Goal: Information Seeking & Learning: Find specific fact

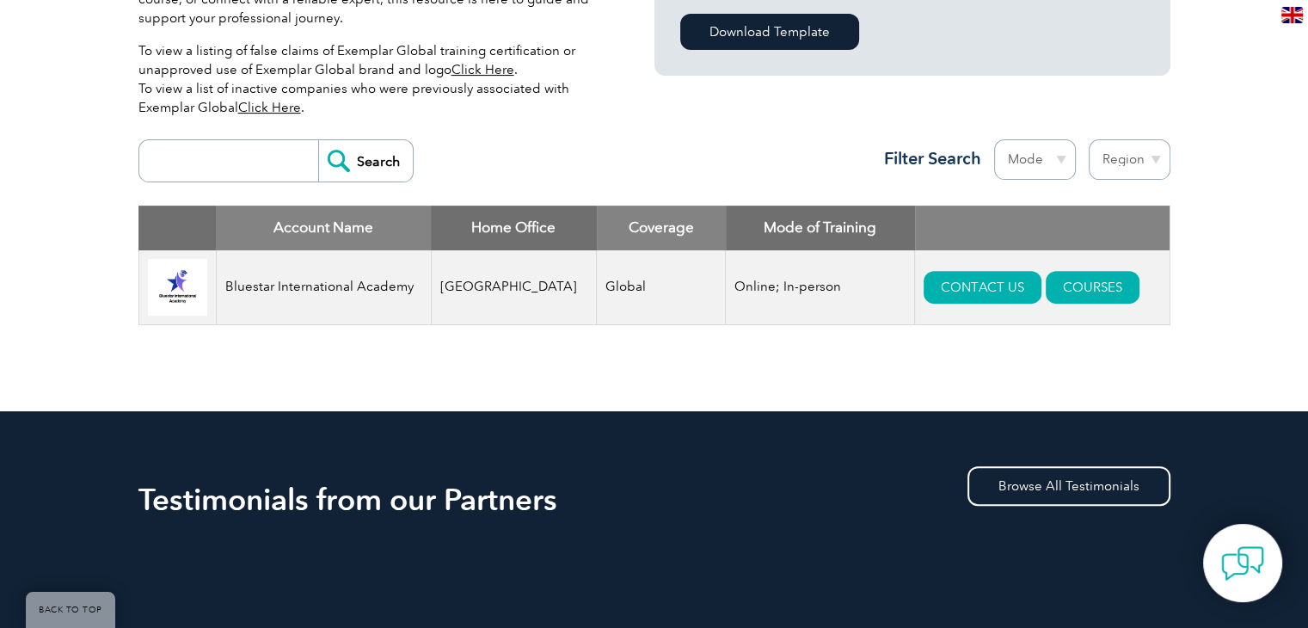
scroll to position [602, 0]
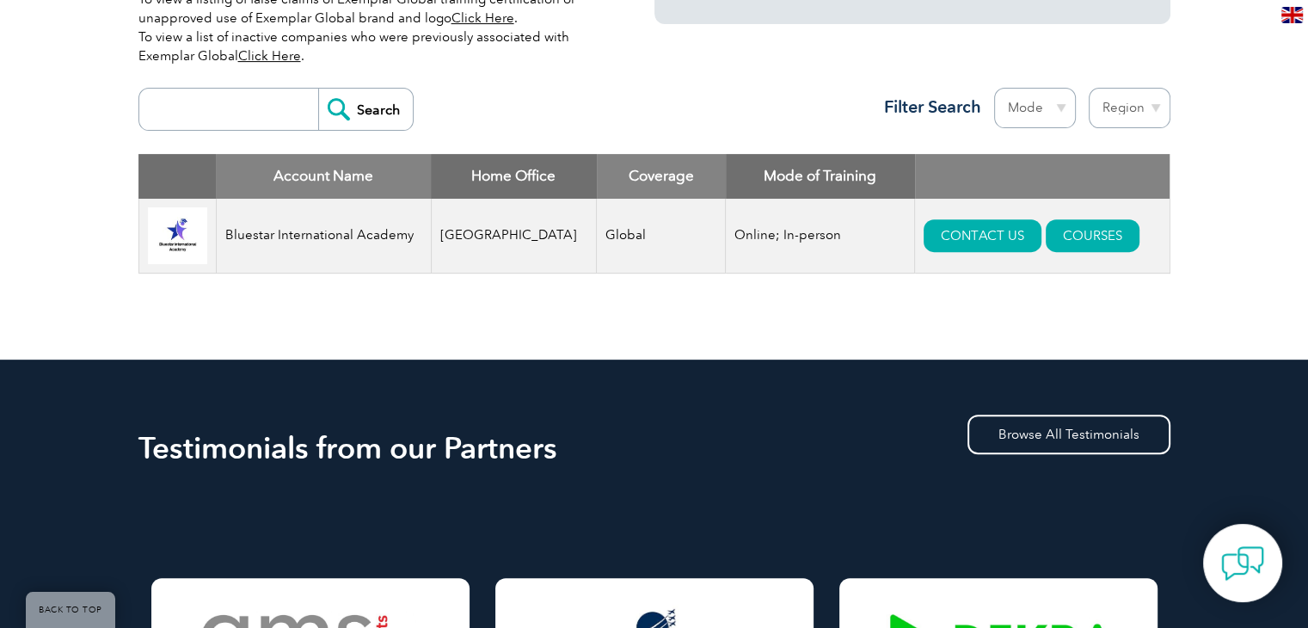
click at [262, 107] on input "search" at bounding box center [233, 109] width 170 height 41
type input "bluestar"
click at [354, 93] on input "Search" at bounding box center [365, 109] width 95 height 41
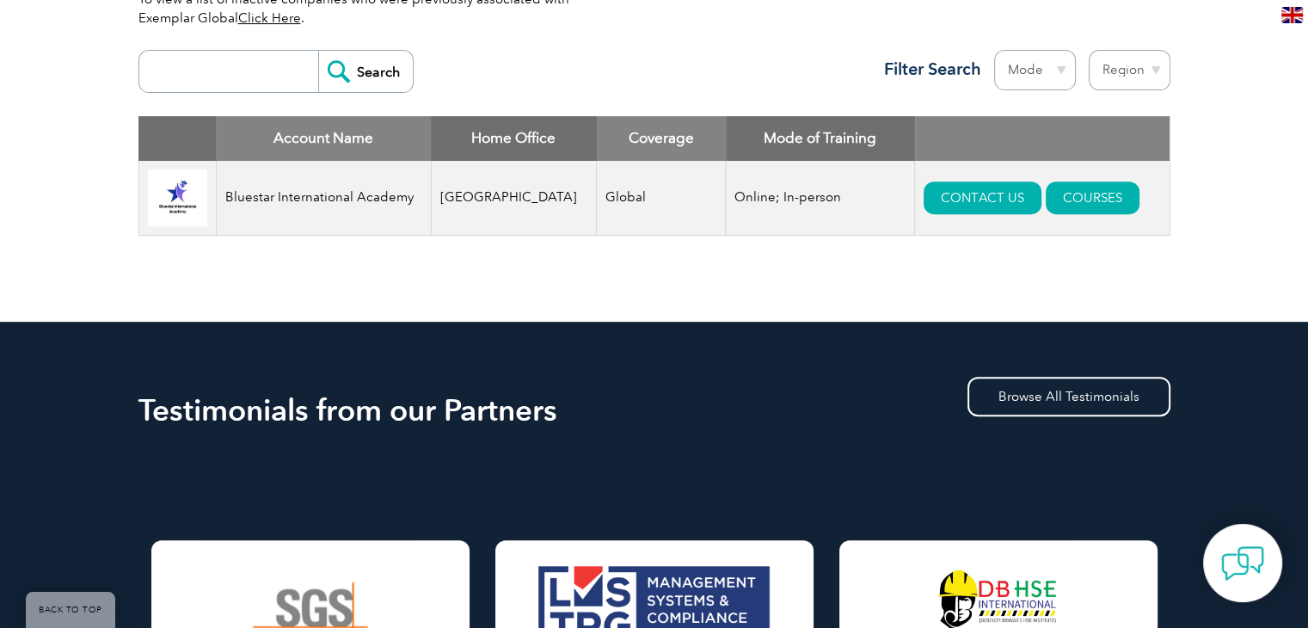
scroll to position [602, 0]
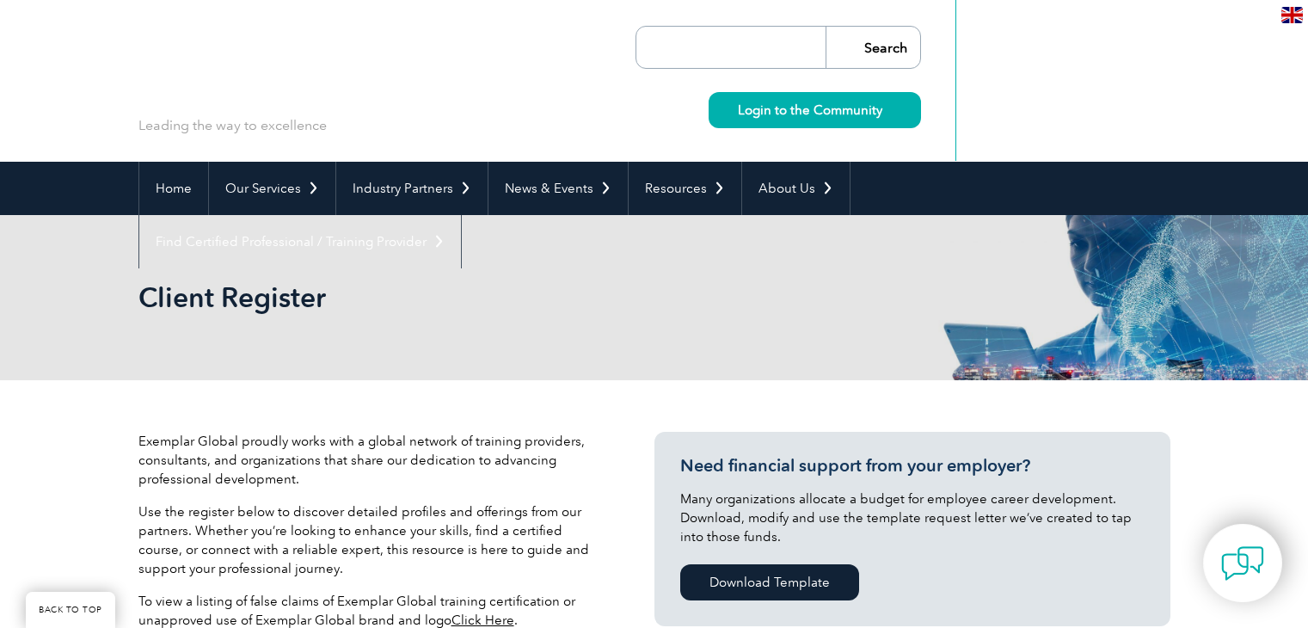
scroll to position [600, 0]
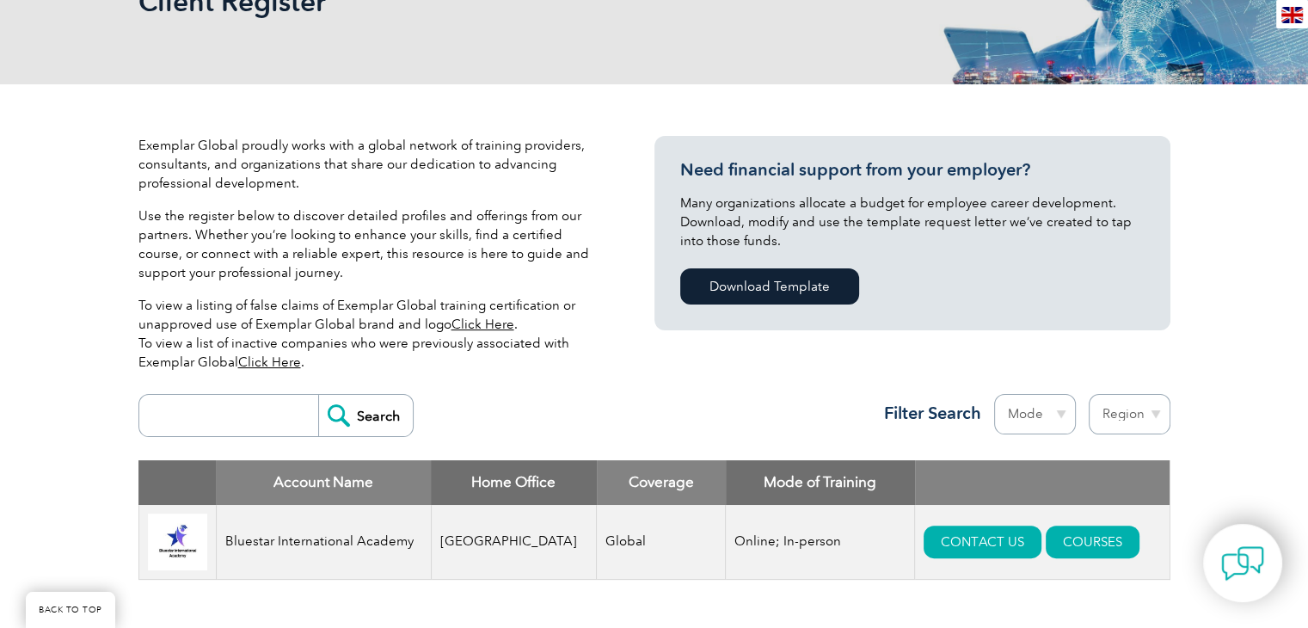
scroll to position [514, 0]
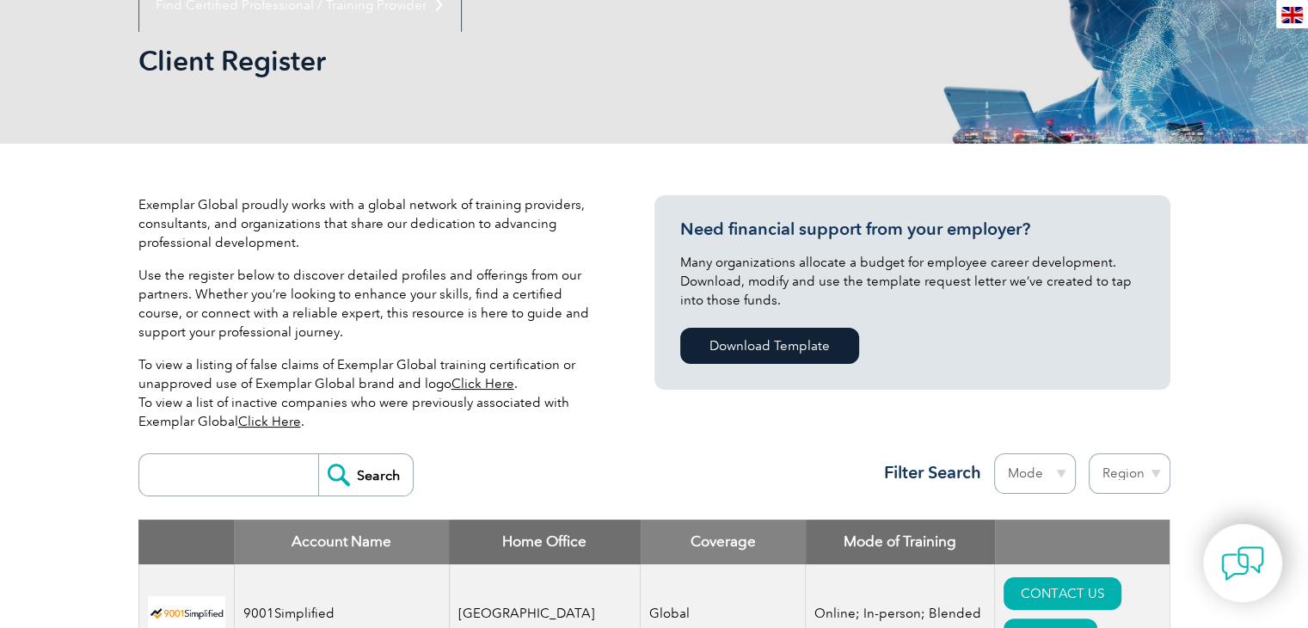
scroll to position [344, 0]
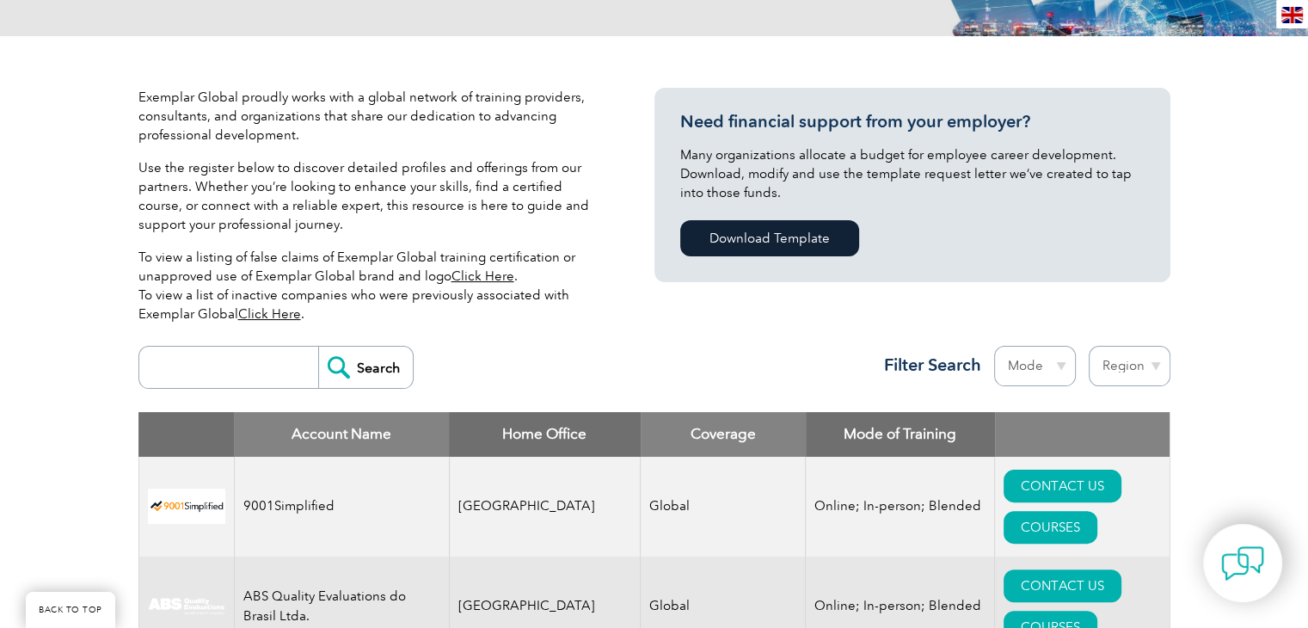
drag, startPoint x: 241, startPoint y: 362, endPoint x: 247, endPoint y: 369, distance: 9.1
click at [241, 362] on input "search" at bounding box center [233, 367] width 170 height 41
type input "bluestar"
click at [342, 369] on input "Search" at bounding box center [365, 367] width 95 height 41
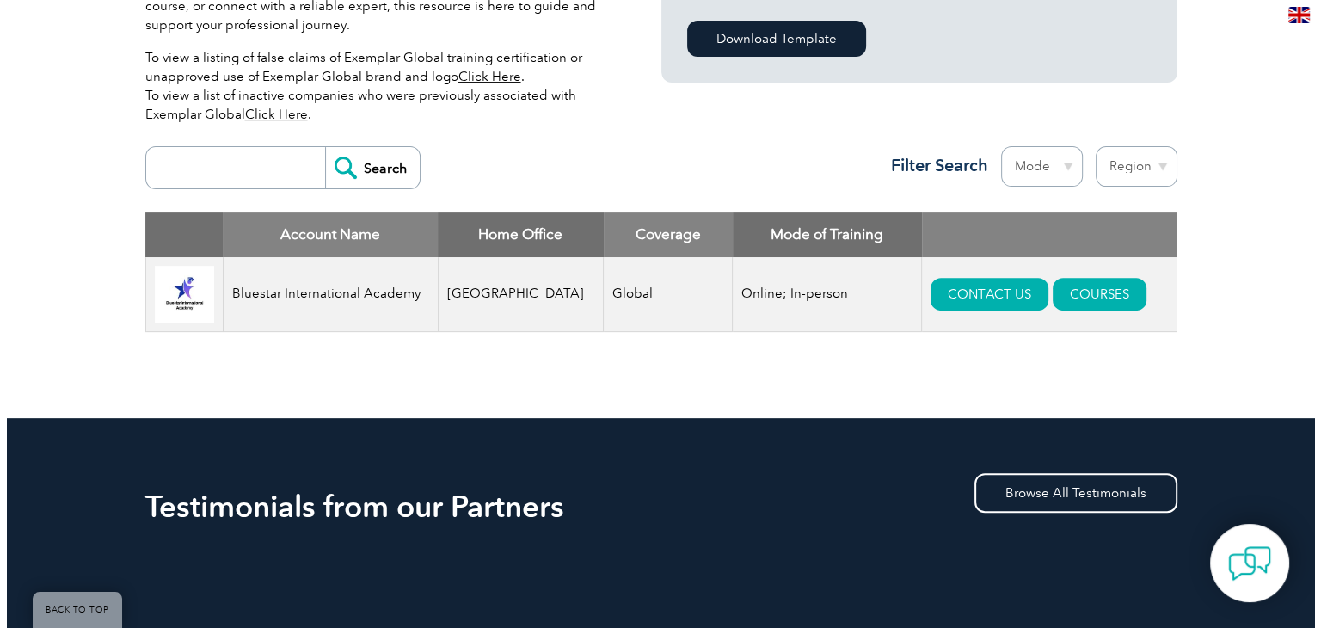
scroll to position [516, 0]
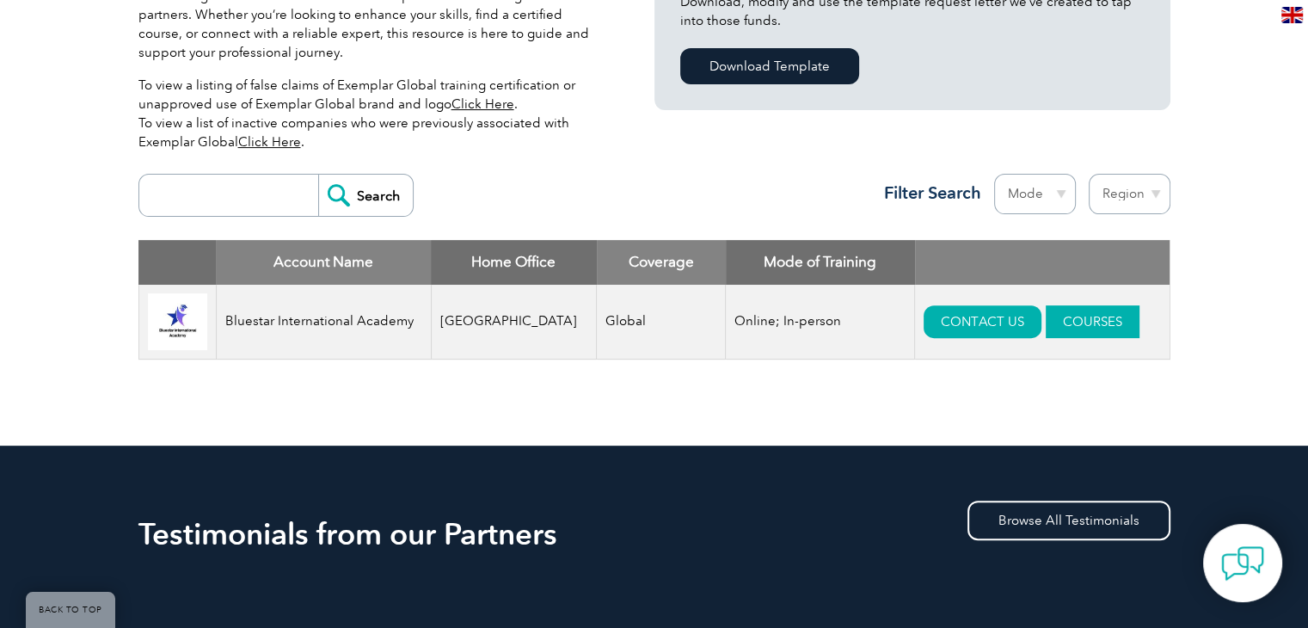
click at [1046, 335] on link "COURSES" at bounding box center [1093, 321] width 94 height 33
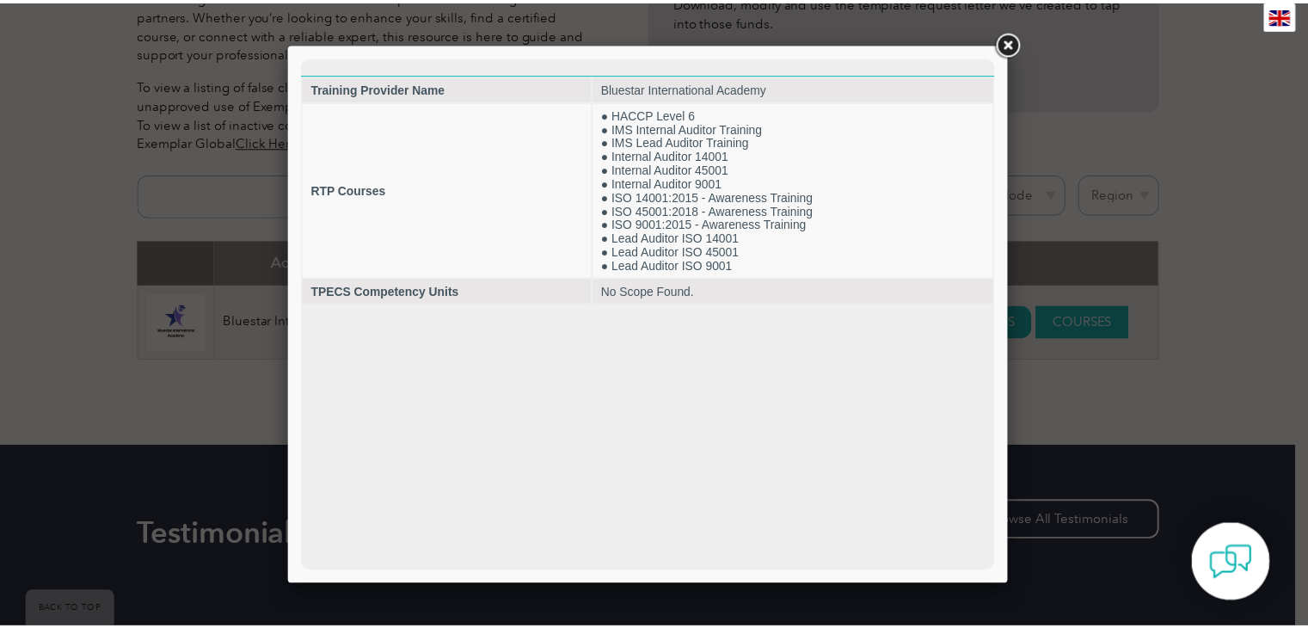
scroll to position [0, 0]
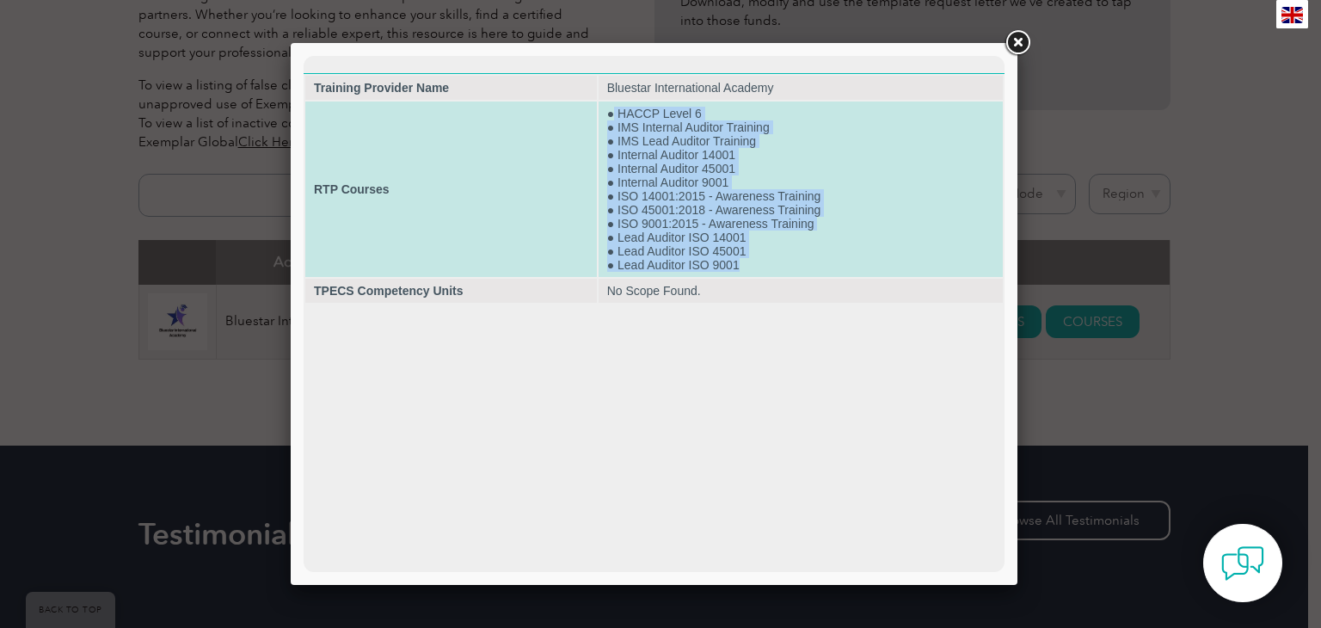
drag, startPoint x: 614, startPoint y: 113, endPoint x: 757, endPoint y: 279, distance: 218.9
click at [757, 277] on td "● HACCP Level 6 ● IMS Internal Auditor Training ● IMS Lead Auditor Training ● I…" at bounding box center [801, 188] width 404 height 175
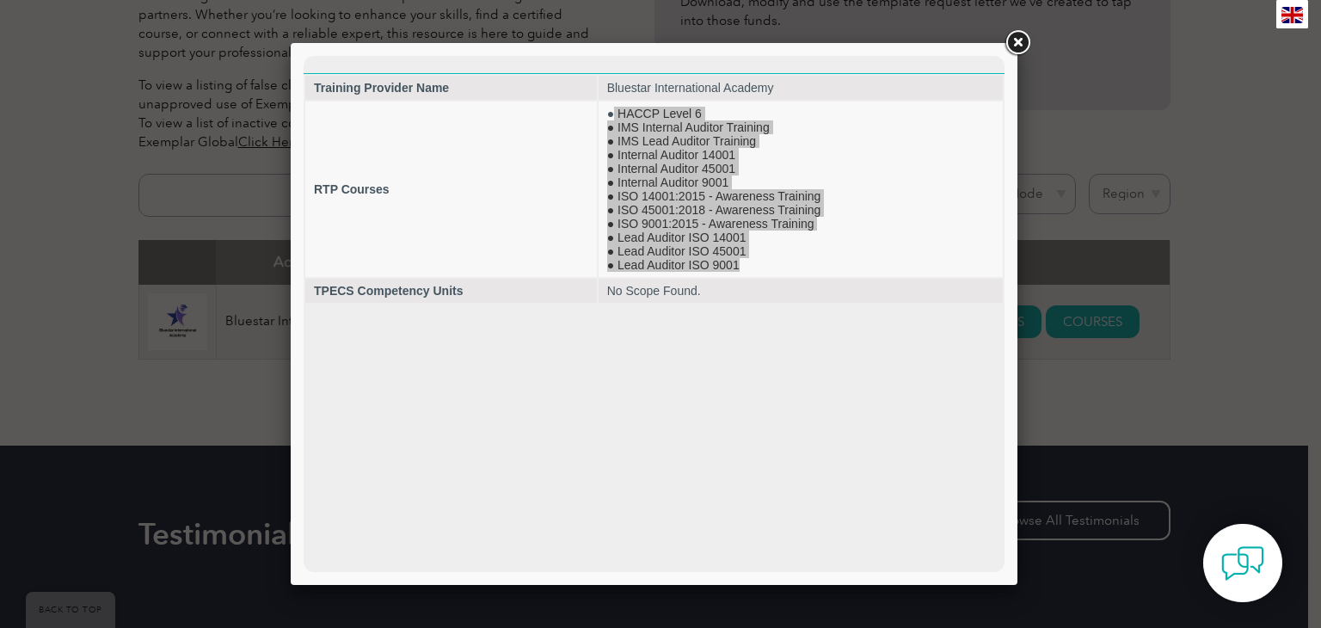
click at [1024, 46] on link at bounding box center [1017, 43] width 31 height 31
